Goal: Information Seeking & Learning: Learn about a topic

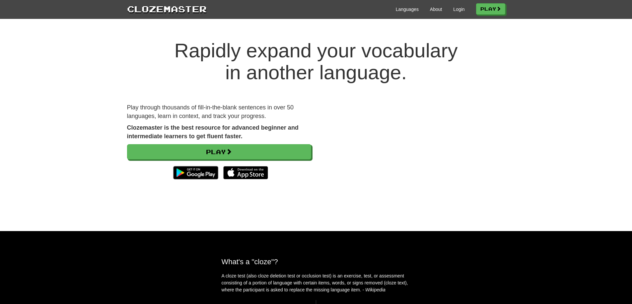
click at [446, 7] on div "Languages About Login Play" at bounding box center [356, 9] width 299 height 12
click at [453, 7] on link "Login" at bounding box center [458, 9] width 11 height 7
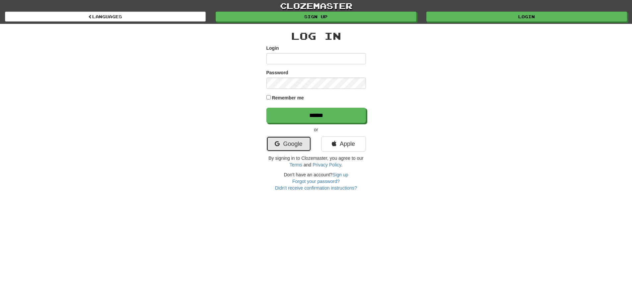
click at [285, 137] on link "Google" at bounding box center [288, 143] width 45 height 15
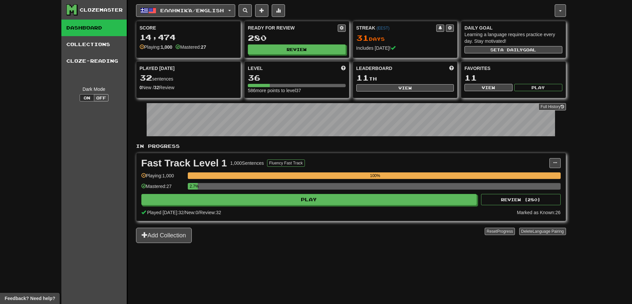
click at [311, 57] on div "Ready for Review 280 Review" at bounding box center [296, 39] width 104 height 36
click at [311, 53] on button "Review" at bounding box center [297, 50] width 98 height 10
select select "**"
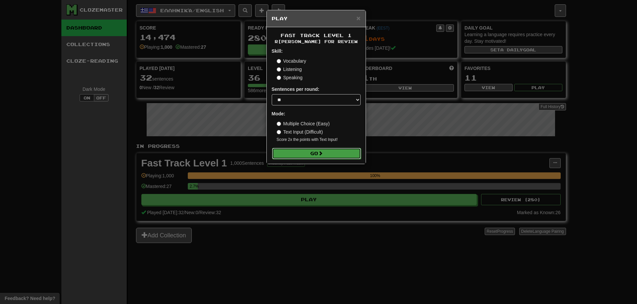
click at [318, 157] on button "Go" at bounding box center [316, 153] width 89 height 11
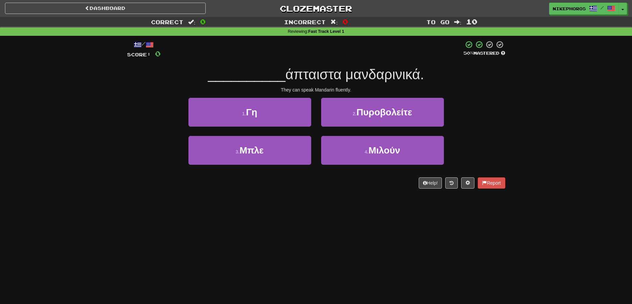
click at [542, 176] on div "Correct : 0 Incorrect : 0 To go : 10 Reviewing : Fast Track Level 1 / Score: 0 …" at bounding box center [316, 107] width 632 height 181
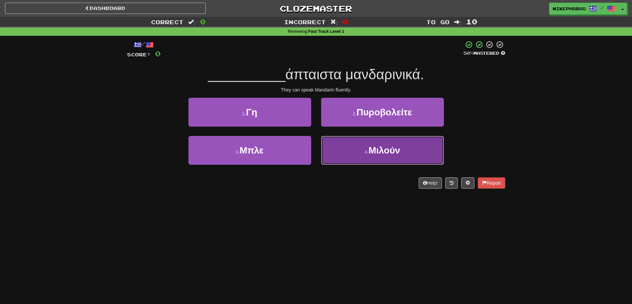
click at [392, 156] on button "4 . Μιλούν" at bounding box center [382, 150] width 123 height 29
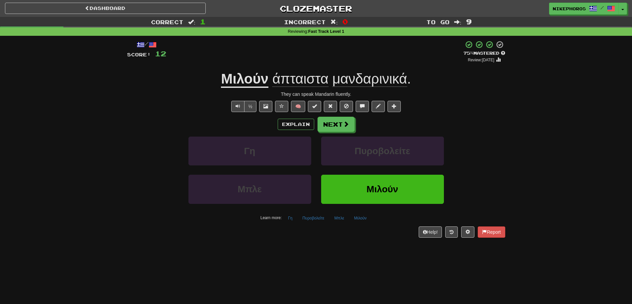
drag, startPoint x: 291, startPoint y: 87, endPoint x: 295, endPoint y: 79, distance: 8.7
click at [292, 85] on span "άπταιστα" at bounding box center [300, 79] width 56 height 16
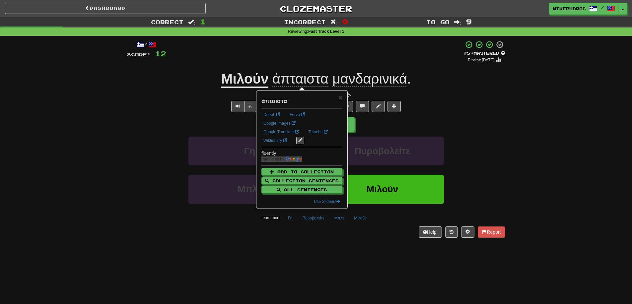
click at [301, 65] on div "/ Score: 12 + 12 75 % Mastered Review: 2025-09-15 Μιλούν άπταιστα μανδαρινικά .…" at bounding box center [316, 138] width 378 height 197
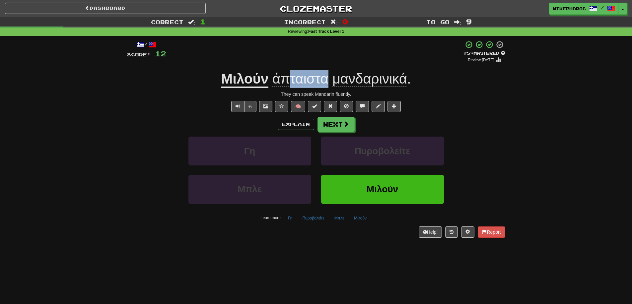
drag, startPoint x: 288, startPoint y: 80, endPoint x: 327, endPoint y: 79, distance: 39.2
click at [327, 79] on span "άπταιστα" at bounding box center [300, 79] width 56 height 16
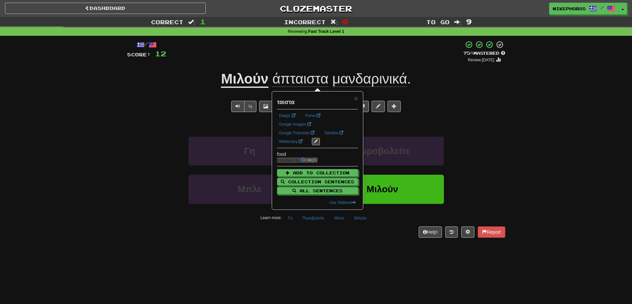
click at [317, 52] on div "+ 12" at bounding box center [314, 51] width 297 height 23
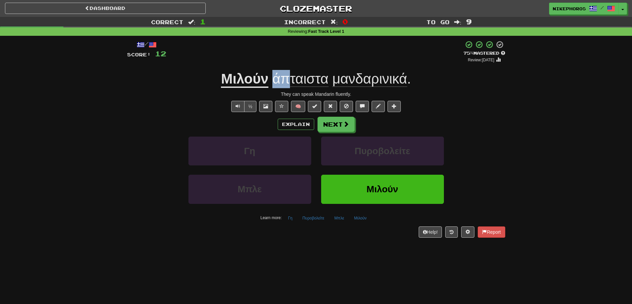
drag, startPoint x: 273, startPoint y: 79, endPoint x: 287, endPoint y: 83, distance: 14.5
click at [287, 83] on span "άπταιστα" at bounding box center [300, 79] width 56 height 16
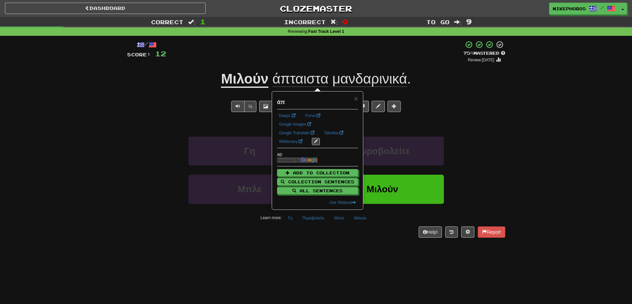
drag, startPoint x: 459, startPoint y: 105, endPoint x: 437, endPoint y: 111, distance: 23.0
click at [457, 105] on div "½ 🧠" at bounding box center [316, 106] width 378 height 11
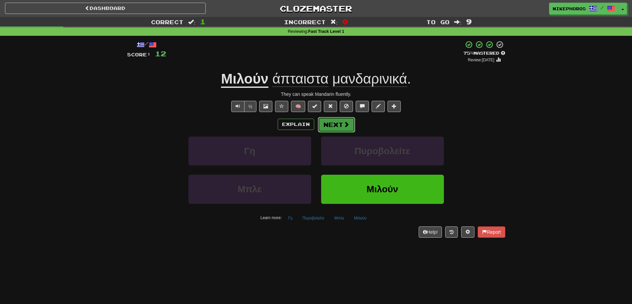
click at [328, 120] on button "Next" at bounding box center [336, 124] width 37 height 15
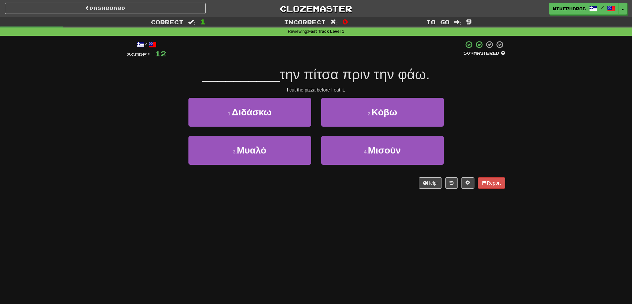
click at [382, 76] on span "την πίτσα πριν την φάω." at bounding box center [355, 75] width 150 height 16
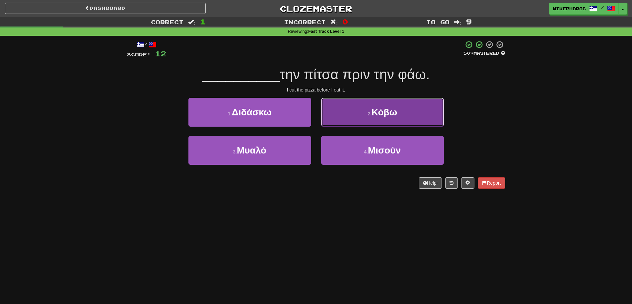
click at [385, 99] on button "2 . Κόβω" at bounding box center [382, 112] width 123 height 29
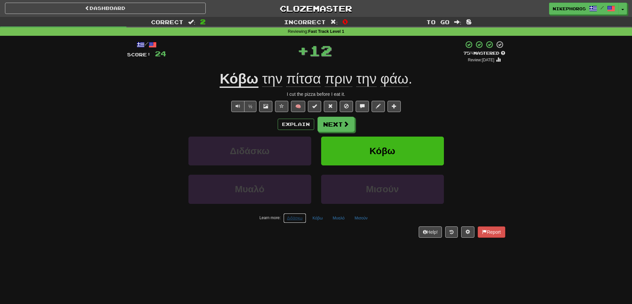
click at [285, 220] on button "Διδάσκω" at bounding box center [294, 218] width 23 height 10
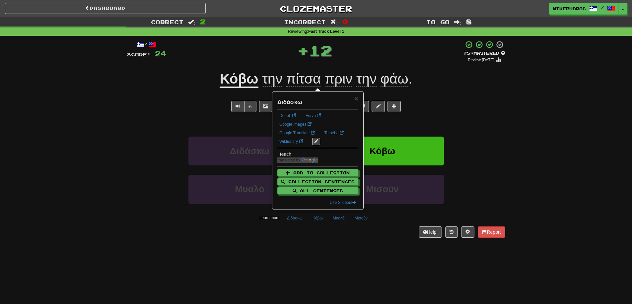
click at [309, 262] on div "Dashboard Clozemaster Nikephoros / Toggle Dropdown Dashboard Leaderboard Activi…" at bounding box center [316, 152] width 632 height 304
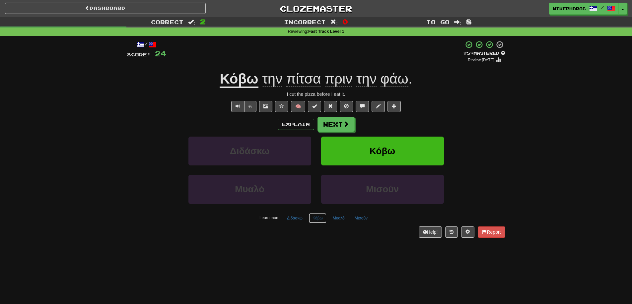
click at [314, 221] on button "Κόβω" at bounding box center [318, 218] width 18 height 10
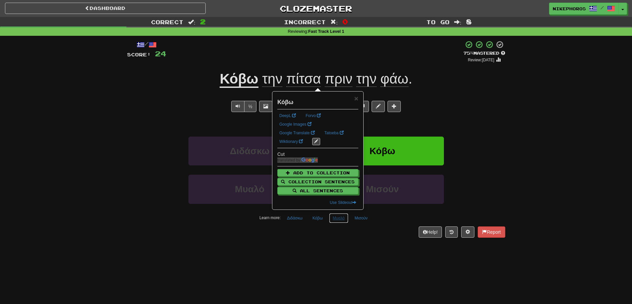
click at [346, 223] on button "Μυαλό" at bounding box center [338, 218] width 19 height 10
click at [335, 246] on div "/ Score: 24 + 12 75 % Mastered Review: 2025-09-15 Κόβω την πίτσα πριν την φάω .…" at bounding box center [316, 141] width 378 height 211
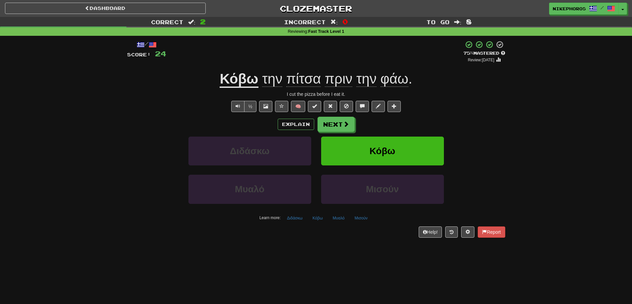
click at [334, 246] on div "/ Score: 24 + 12 75 % Mastered Review: 2025-09-15 Κόβω την πίτσα πριν την φάω .…" at bounding box center [316, 141] width 378 height 211
click at [341, 124] on button "Next" at bounding box center [336, 124] width 37 height 15
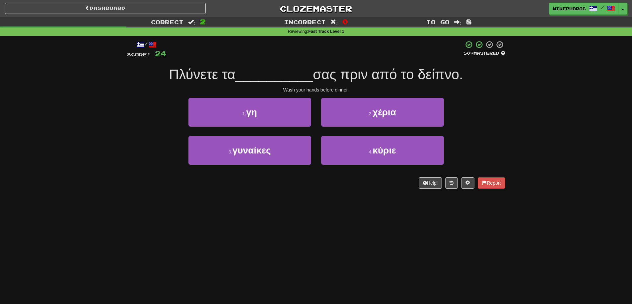
click at [387, 87] on div "Wash your hands before dinner." at bounding box center [316, 90] width 378 height 7
click at [209, 74] on span "Πλύνετε τα" at bounding box center [202, 75] width 66 height 16
click at [298, 73] on span "__________" at bounding box center [274, 75] width 78 height 16
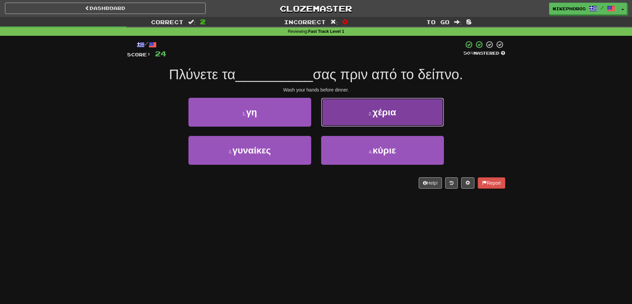
click at [409, 117] on button "2 . χέρια" at bounding box center [382, 112] width 123 height 29
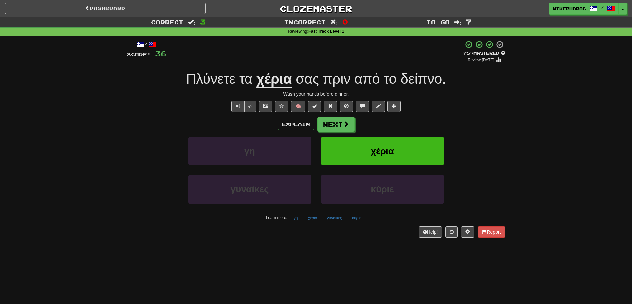
click at [216, 72] on span "Πλύνετε" at bounding box center [210, 79] width 49 height 16
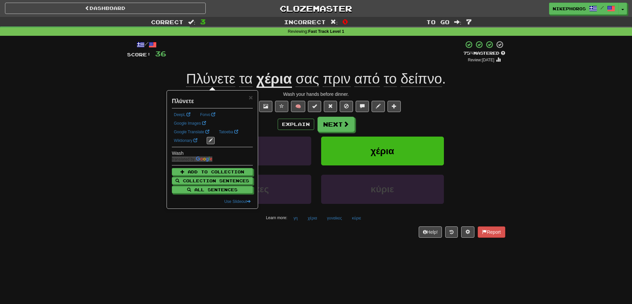
click at [276, 62] on div "+ 12" at bounding box center [314, 51] width 297 height 23
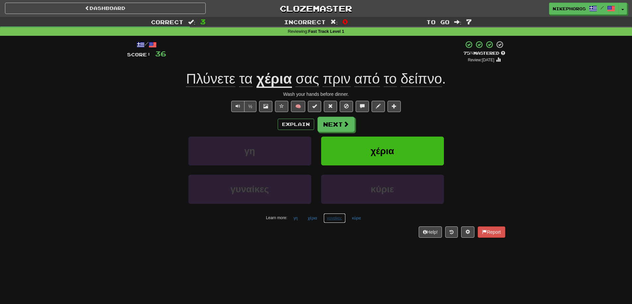
click at [338, 221] on button "γυναίκες" at bounding box center [334, 218] width 22 height 10
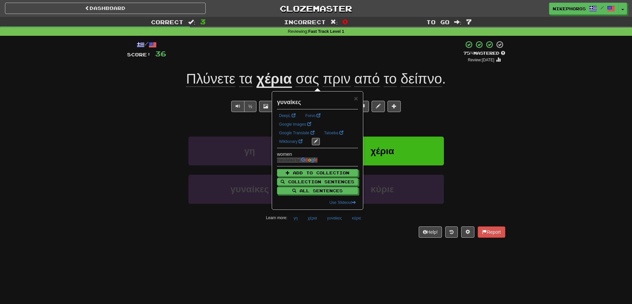
click at [352, 273] on div "Dashboard Clozemaster Nikephoros / Toggle Dropdown Dashboard Leaderboard Activi…" at bounding box center [316, 152] width 632 height 304
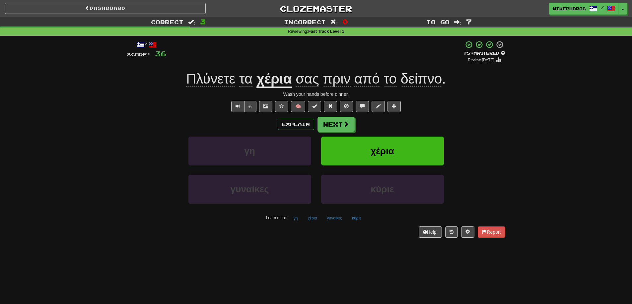
click at [227, 74] on span "Πλύνετε" at bounding box center [210, 79] width 49 height 16
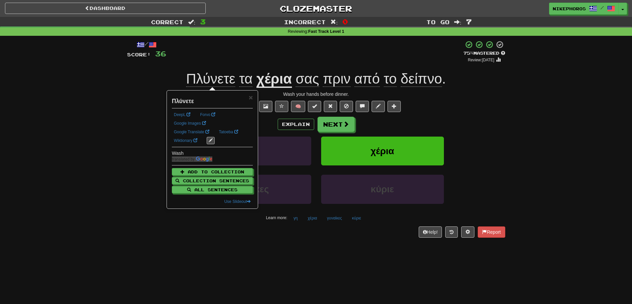
click at [252, 49] on div "+ 12" at bounding box center [314, 51] width 297 height 23
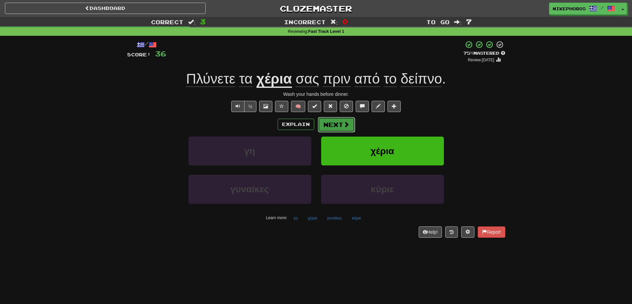
click at [334, 130] on button "Next" at bounding box center [336, 124] width 37 height 15
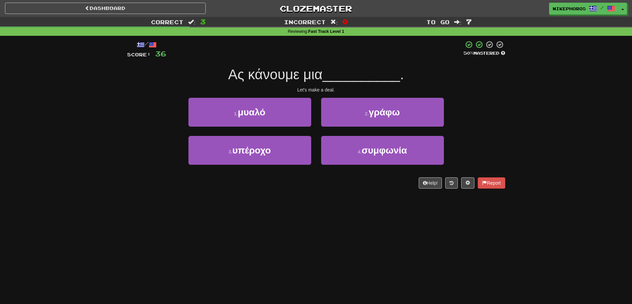
click at [352, 71] on span "__________" at bounding box center [361, 75] width 78 height 16
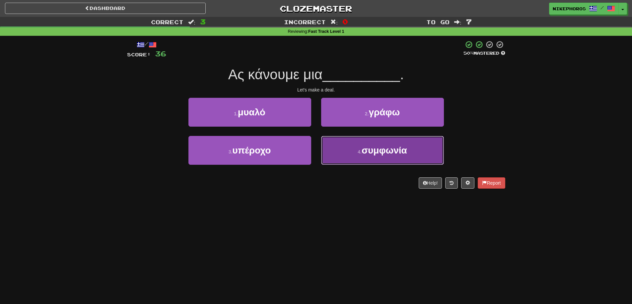
click at [377, 160] on button "4 . συμφωνία" at bounding box center [382, 150] width 123 height 29
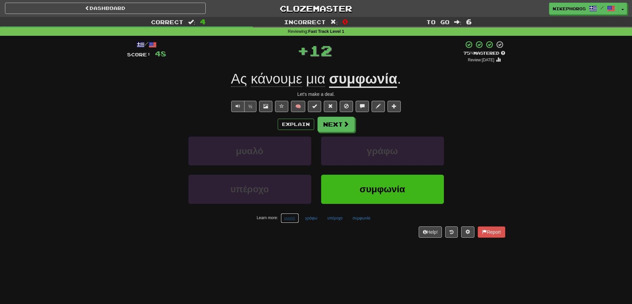
click at [295, 221] on button "μυαλό" at bounding box center [290, 218] width 18 height 10
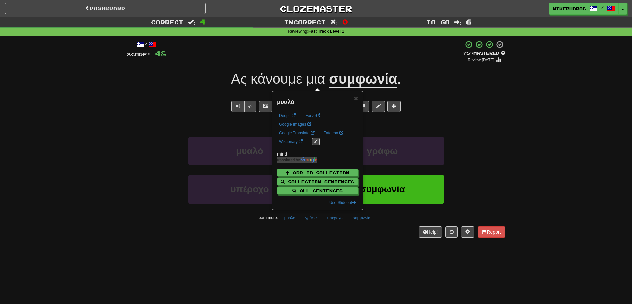
click at [300, 237] on div "Help! Report" at bounding box center [316, 232] width 378 height 11
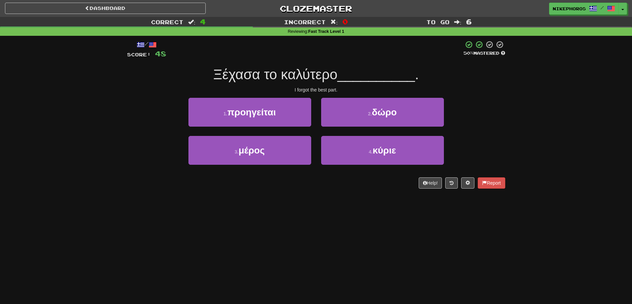
drag, startPoint x: 355, startPoint y: 237, endPoint x: 350, endPoint y: 239, distance: 4.7
click at [354, 237] on div "Dashboard Clozemaster Nikephoros / Toggle Dropdown Dashboard Leaderboard Activi…" at bounding box center [316, 152] width 632 height 304
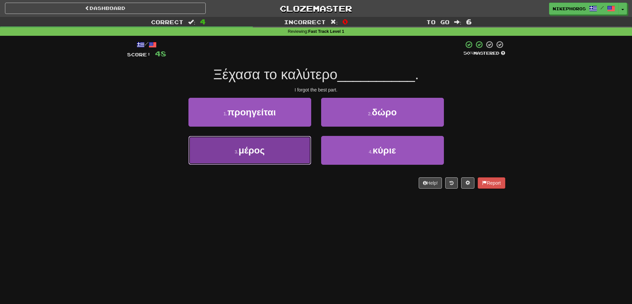
click at [267, 163] on button "3 . μέρος" at bounding box center [249, 150] width 123 height 29
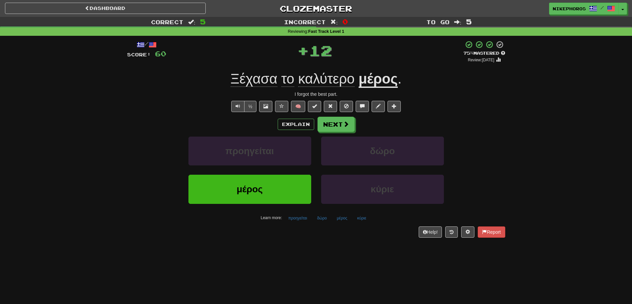
click at [301, 247] on div "Dashboard Clozemaster Nikephoros / Toggle Dropdown Dashboard Leaderboard Activi…" at bounding box center [316, 152] width 632 height 304
click at [296, 219] on button "προηγείται" at bounding box center [298, 218] width 26 height 10
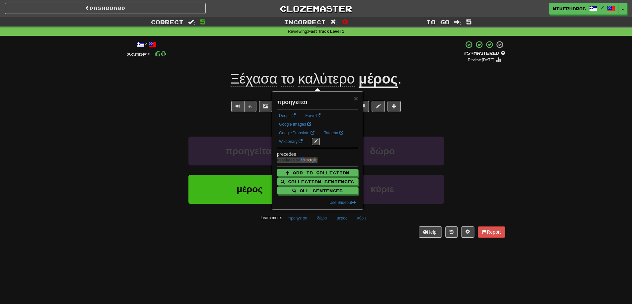
click at [314, 242] on div "/ Score: 60 + 12 75 % Mastered Review: 2025-09-15 Ξέχασα το καλύτερο μέρος . I …" at bounding box center [316, 141] width 378 height 211
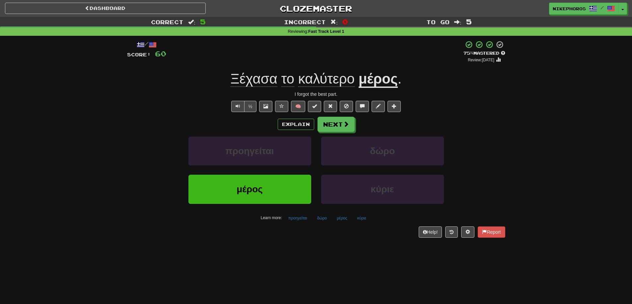
click at [342, 268] on div "Dashboard Clozemaster Nikephoros / Toggle Dropdown Dashboard Leaderboard Activi…" at bounding box center [316, 152] width 632 height 304
click at [334, 124] on button "Next" at bounding box center [336, 124] width 37 height 15
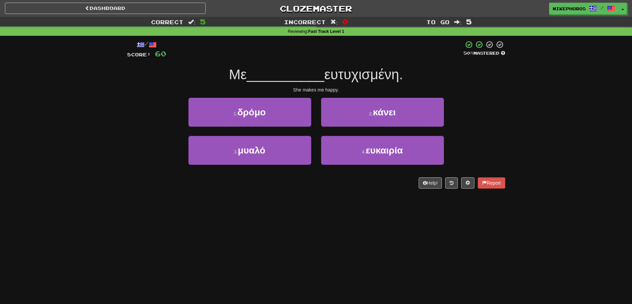
click at [304, 67] on span "__________" at bounding box center [286, 75] width 78 height 16
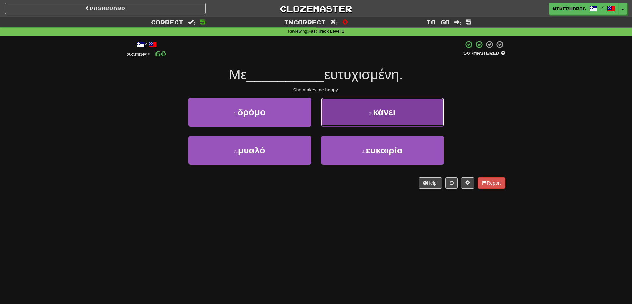
click at [409, 123] on button "2 . κάνει" at bounding box center [382, 112] width 123 height 29
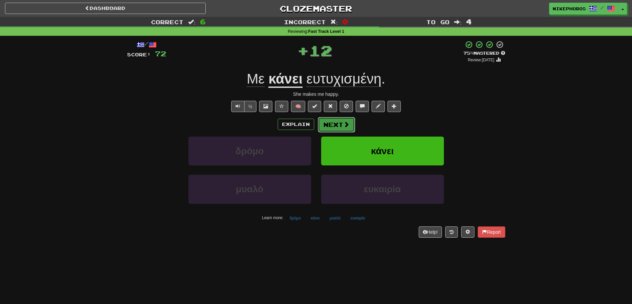
click at [329, 127] on button "Next" at bounding box center [336, 124] width 37 height 15
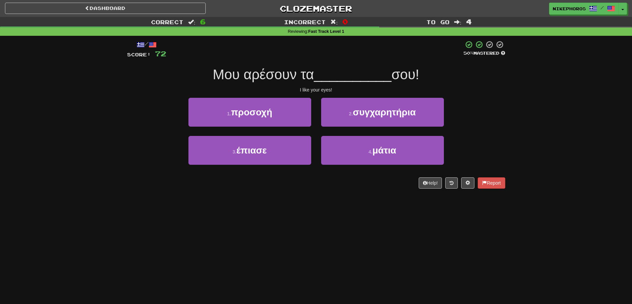
click at [414, 69] on span "σου!" at bounding box center [405, 75] width 28 height 16
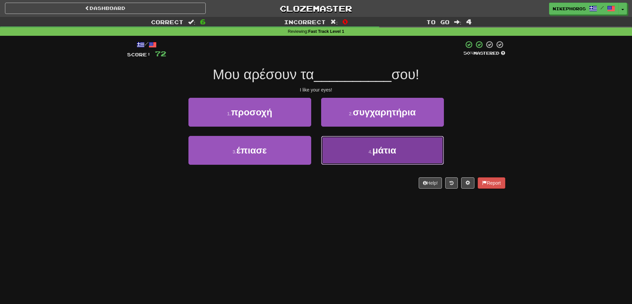
click at [403, 157] on button "4 . μάτια" at bounding box center [382, 150] width 123 height 29
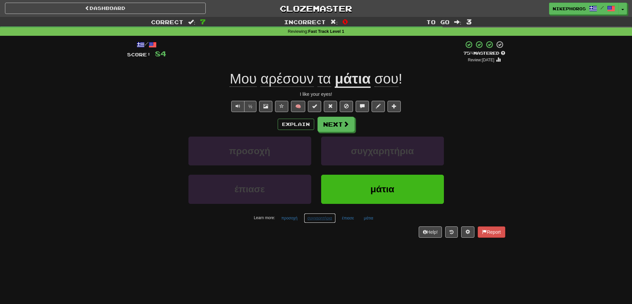
click at [325, 218] on button "συγχαρητήρια" at bounding box center [320, 218] width 32 height 10
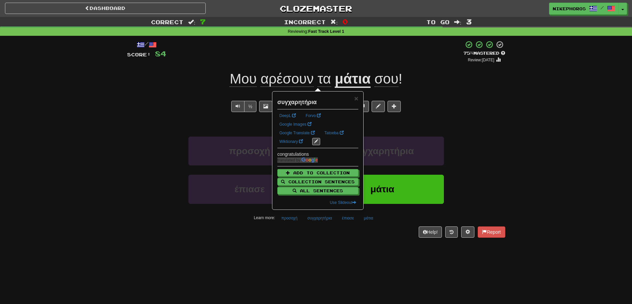
click at [517, 167] on div "Correct : 7 Incorrect : 0 To go : 3 Reviewing : Fast Track Level 1 / Score: 84 …" at bounding box center [316, 132] width 632 height 230
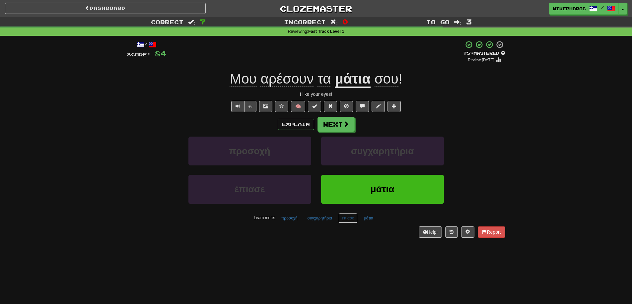
click at [349, 217] on button "έπιασε" at bounding box center [347, 218] width 19 height 10
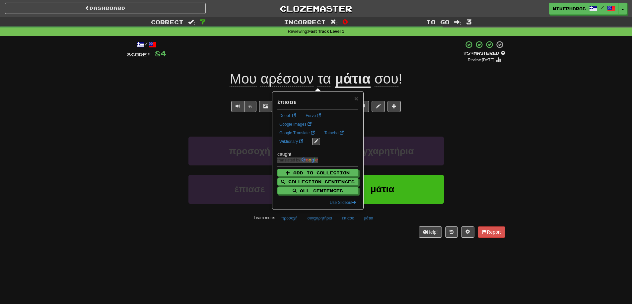
click at [334, 242] on div "/ Score: 84 + 12 75 % Mastered Review: 2025-09-15 Μου αρέσουν τα μάτια σου ! I …" at bounding box center [316, 141] width 378 height 211
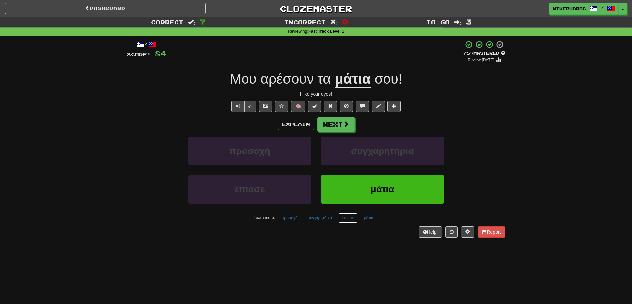
click at [352, 216] on button "έπιασε" at bounding box center [347, 218] width 19 height 10
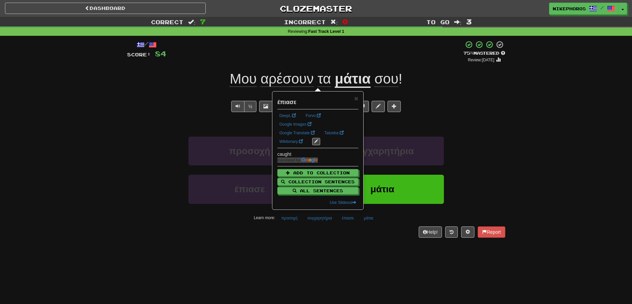
click at [351, 235] on div "Help! Report" at bounding box center [316, 232] width 378 height 11
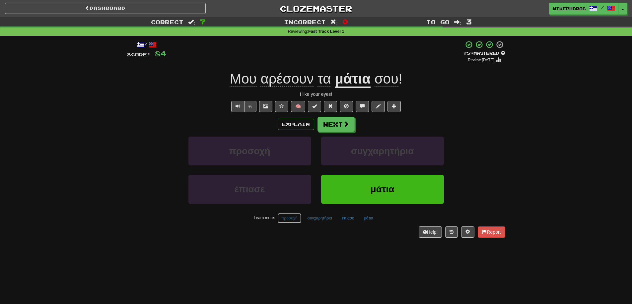
click at [284, 223] on button "προσοχή" at bounding box center [290, 218] width 24 height 10
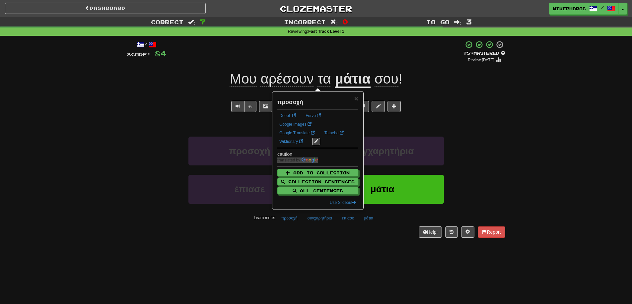
click at [301, 240] on div "/ Score: 84 + 12 75 % Mastered Review: 2025-09-15 Μου αρέσουν τα μάτια σου ! I …" at bounding box center [316, 141] width 378 height 211
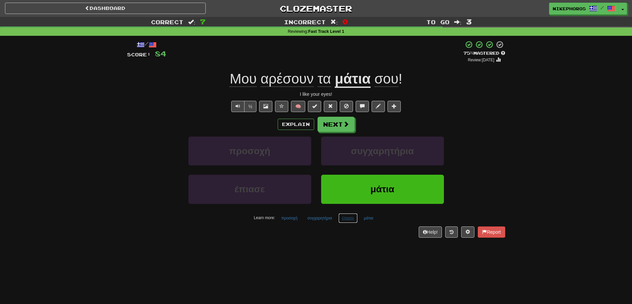
click at [353, 221] on button "έπιασε" at bounding box center [347, 218] width 19 height 10
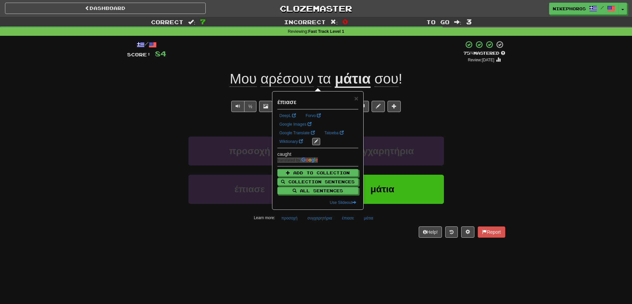
click at [381, 239] on div "/ Score: 84 + 12 75 % Mastered Review: 2025-09-15 Μου αρέσουν τα μάτια σου ! I …" at bounding box center [316, 141] width 378 height 211
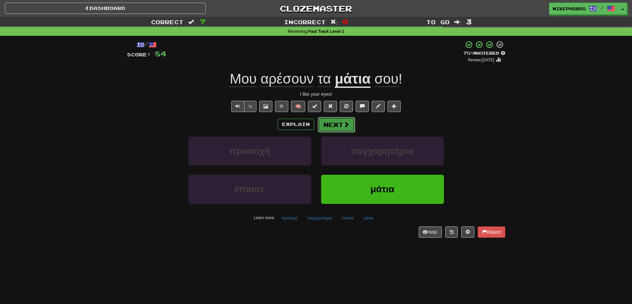
click at [321, 120] on button "Next" at bounding box center [336, 124] width 37 height 15
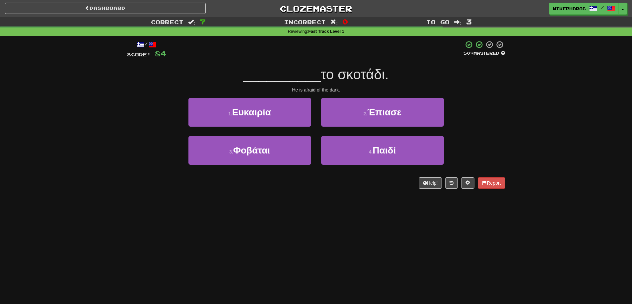
click at [330, 84] on div "__________ το σκοτάδι." at bounding box center [316, 75] width 378 height 18
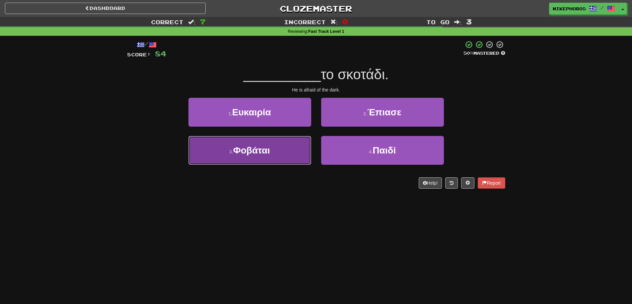
click at [295, 145] on button "3 . Φοβάται" at bounding box center [249, 150] width 123 height 29
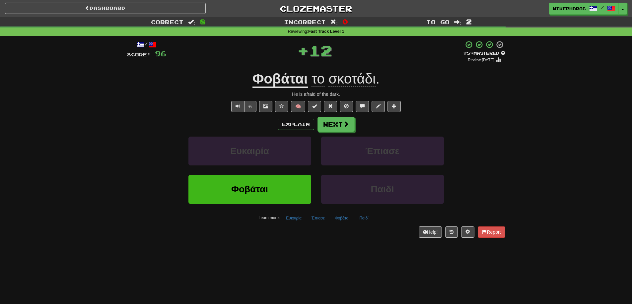
click at [306, 221] on div "Learn more: Ευκαιρία Έπιασε Φοβάται Παιδί" at bounding box center [316, 218] width 388 height 10
click at [323, 219] on button "Έπιασε" at bounding box center [318, 218] width 21 height 10
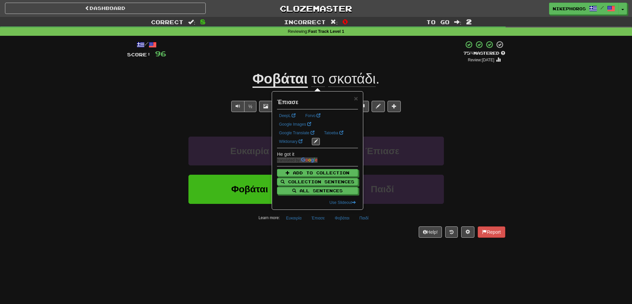
click at [331, 234] on div "Help! Report" at bounding box center [316, 232] width 378 height 11
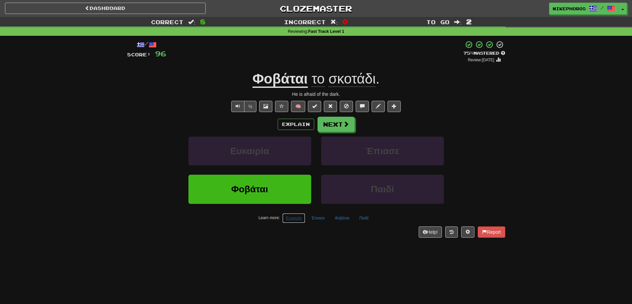
click at [292, 218] on button "Ευκαιρία" at bounding box center [293, 218] width 23 height 10
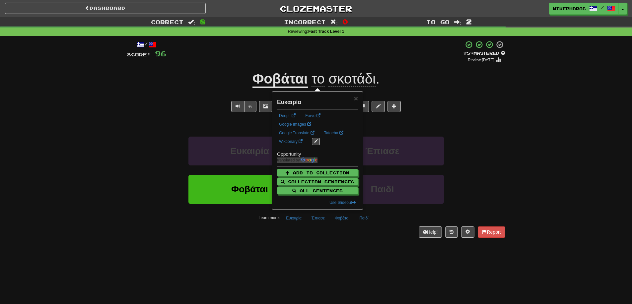
click at [303, 231] on div "Help! Report" at bounding box center [316, 232] width 378 height 11
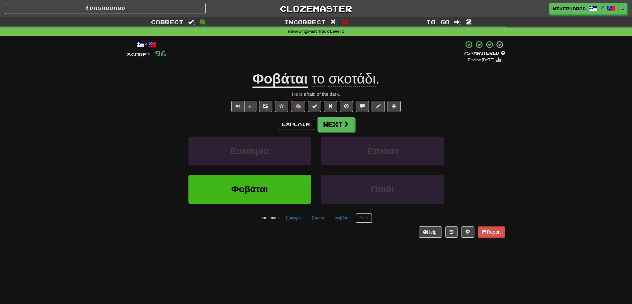
click at [366, 217] on button "Παιδί" at bounding box center [364, 218] width 17 height 10
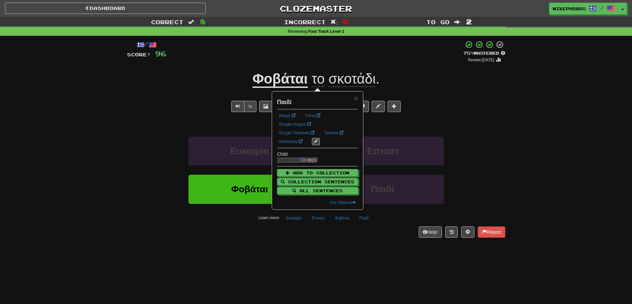
click at [353, 241] on div "/ Score: 96 + 12 75 % Mastered Review: 2025-09-15 Φοβάται το σκοτάδι . He is af…" at bounding box center [316, 141] width 378 height 211
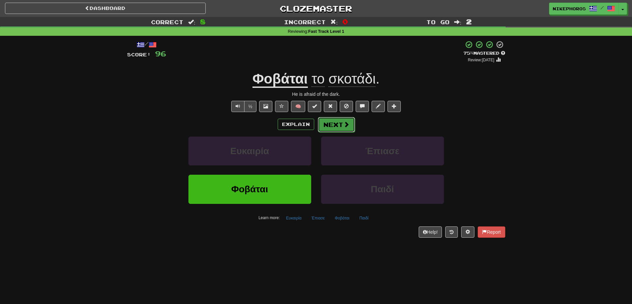
click at [334, 123] on button "Next" at bounding box center [336, 124] width 37 height 15
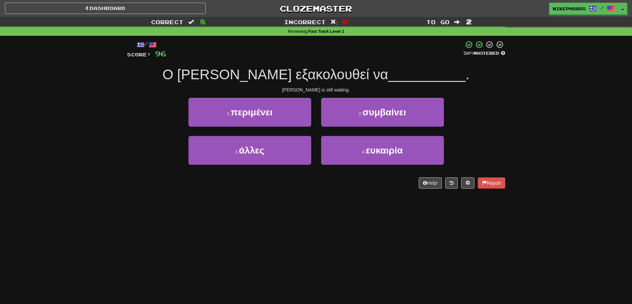
click at [458, 86] on div "/ Score: 96 50 % Mastered Ο Τομ εξακολουθεί να __________ . Tom is still waitin…" at bounding box center [316, 114] width 378 height 148
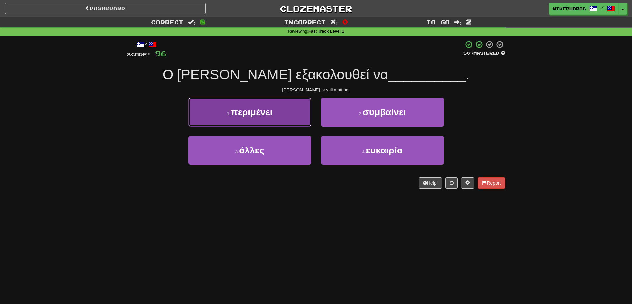
click at [275, 113] on button "1 . περιμένει" at bounding box center [249, 112] width 123 height 29
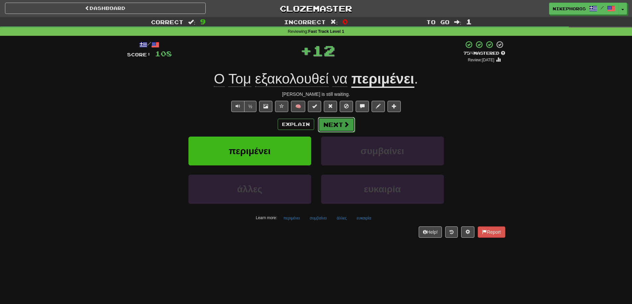
click at [341, 121] on button "Next" at bounding box center [336, 124] width 37 height 15
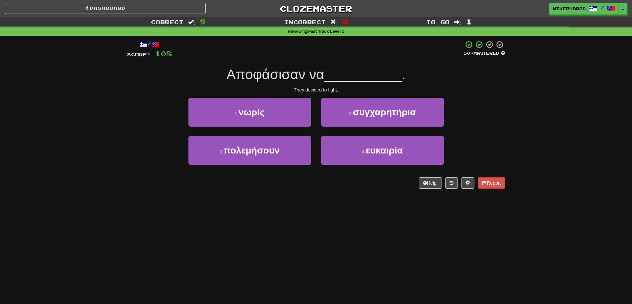
click at [359, 85] on div "/ Score: 108 50 % Mastered Αποφάσισαν να __________ . They decided to fight. 1 …" at bounding box center [316, 114] width 378 height 148
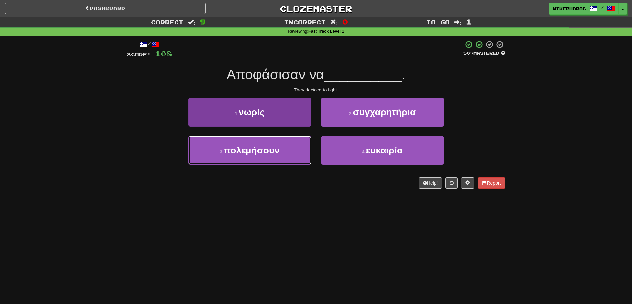
click at [253, 151] on span "πολεμήσουν" at bounding box center [252, 150] width 56 height 10
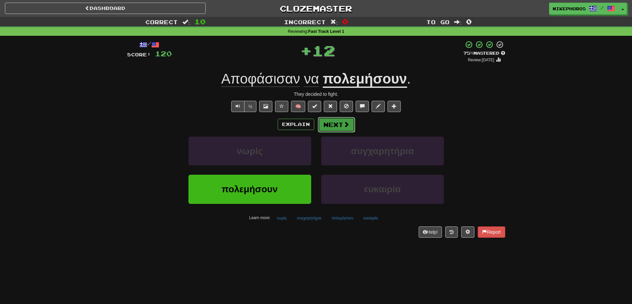
click at [343, 124] on span at bounding box center [346, 124] width 6 height 6
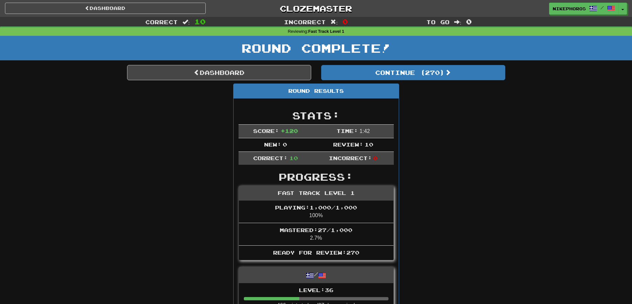
click at [277, 60] on div "Round Complete!" at bounding box center [316, 48] width 632 height 25
click at [277, 73] on link "Dashboard" at bounding box center [219, 72] width 184 height 15
